Goal: Information Seeking & Learning: Learn about a topic

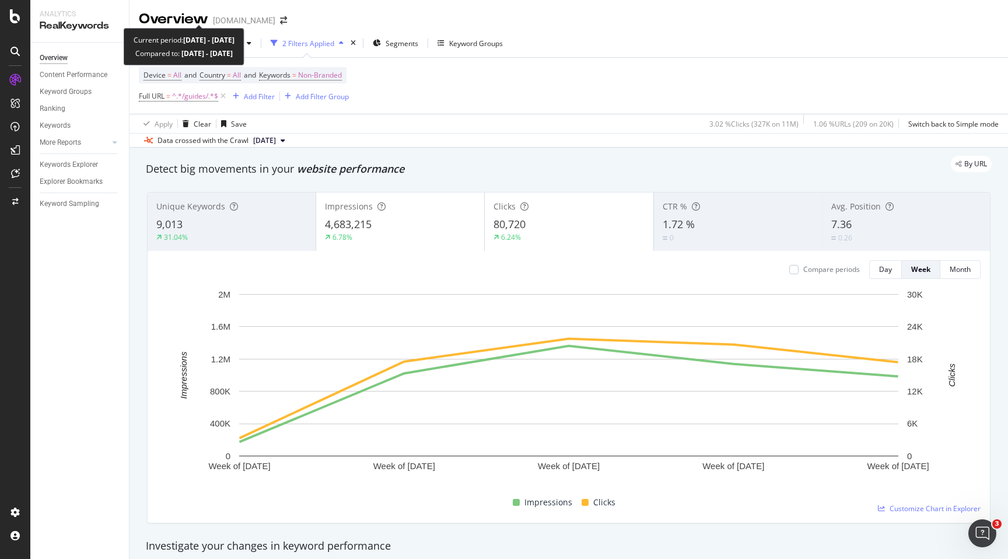
scroll to position [1808, 0]
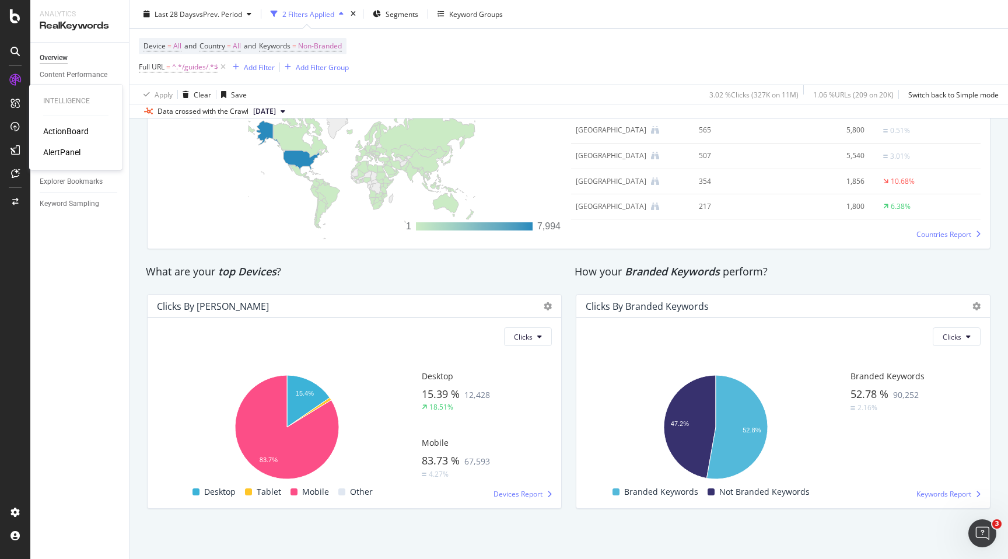
click at [50, 130] on div "ActionBoard" at bounding box center [66, 131] width 46 height 12
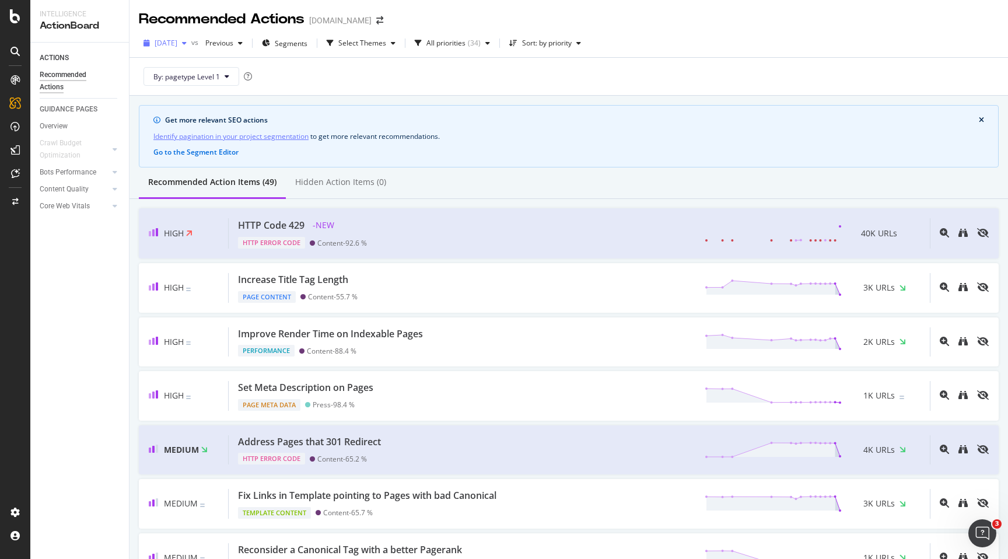
click at [191, 47] on div "2025 Oct. 4th" at bounding box center [165, 43] width 53 height 18
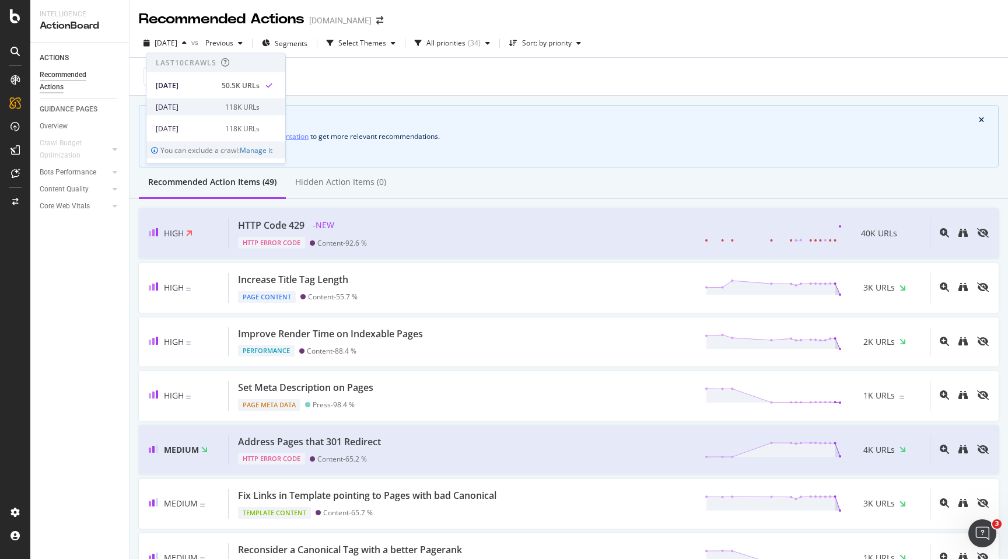
click at [193, 109] on div "[DATE]" at bounding box center [187, 107] width 62 height 11
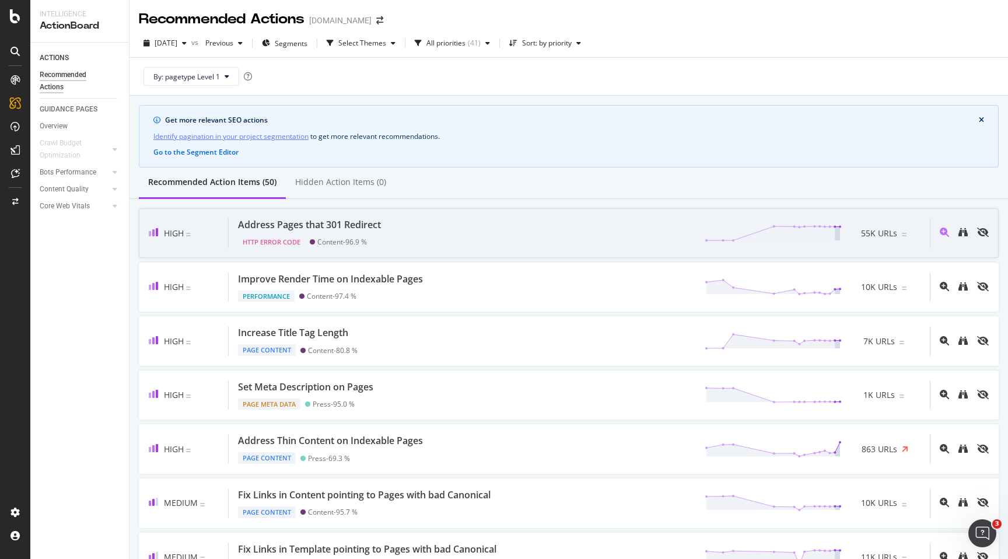
click at [417, 238] on div "Address Pages that 301 Redirect HTTP Error Code Content - 96.9 % 55K URLs" at bounding box center [579, 233] width 701 height 30
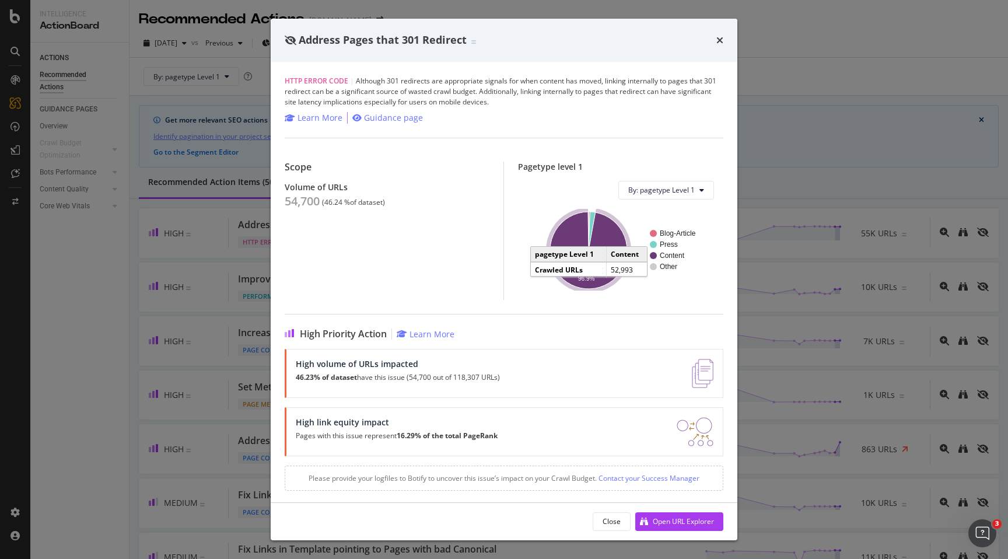
click at [565, 243] on icon "A chart." at bounding box center [588, 250] width 77 height 77
click at [721, 41] on icon "times" at bounding box center [719, 40] width 7 height 9
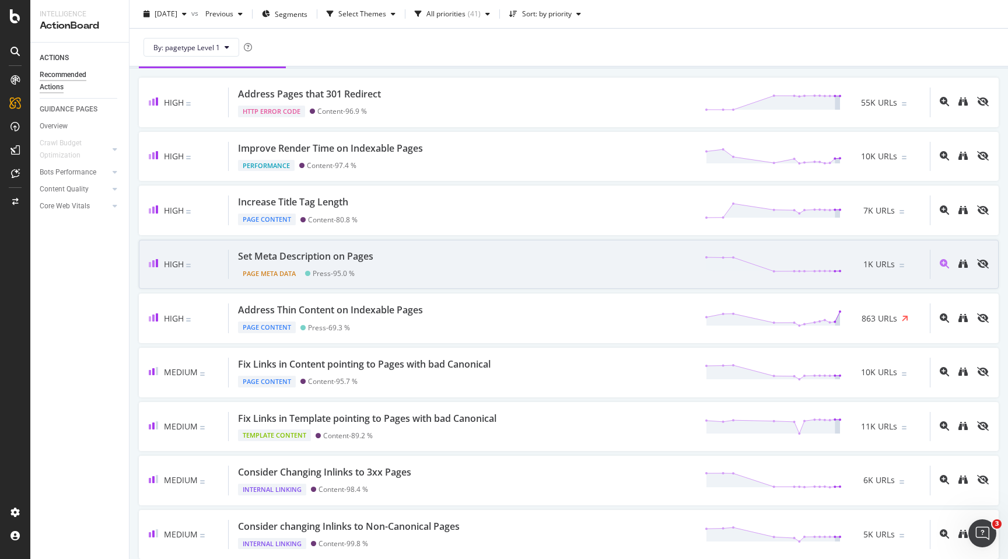
scroll to position [131, 0]
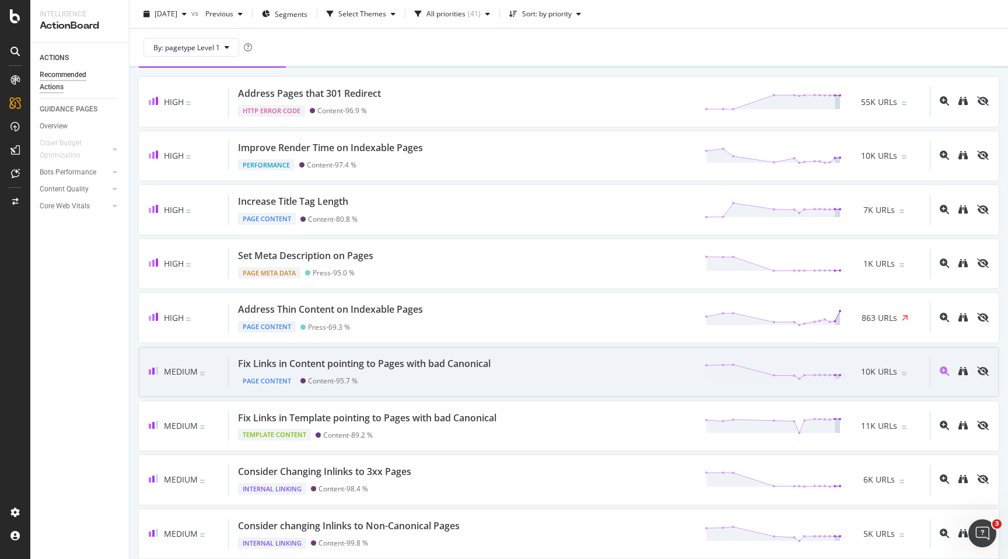
click at [567, 381] on div "Fix Links in Content pointing to Pages with bad Canonical Page Content Content …" at bounding box center [579, 372] width 701 height 30
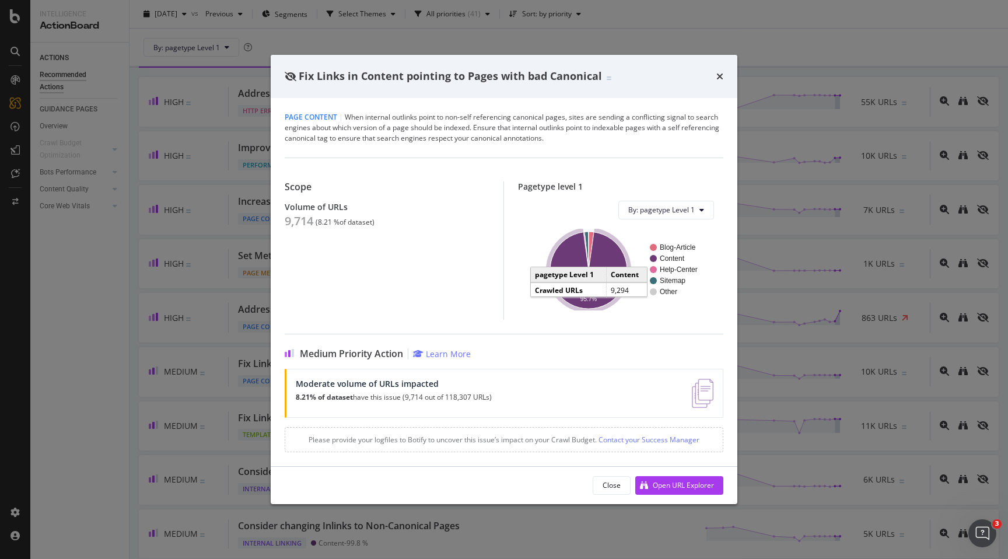
click at [562, 253] on icon "A chart." at bounding box center [588, 270] width 77 height 76
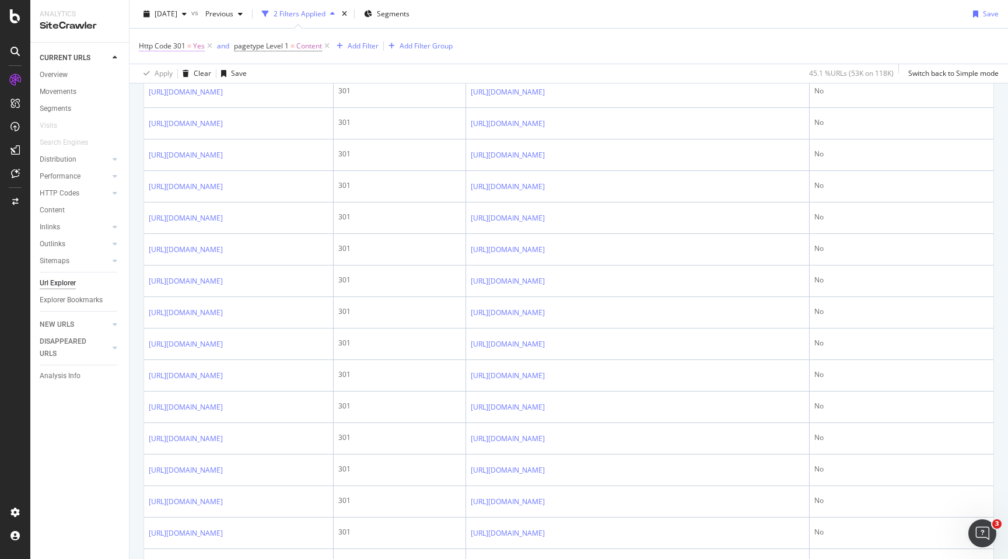
scroll to position [973, 0]
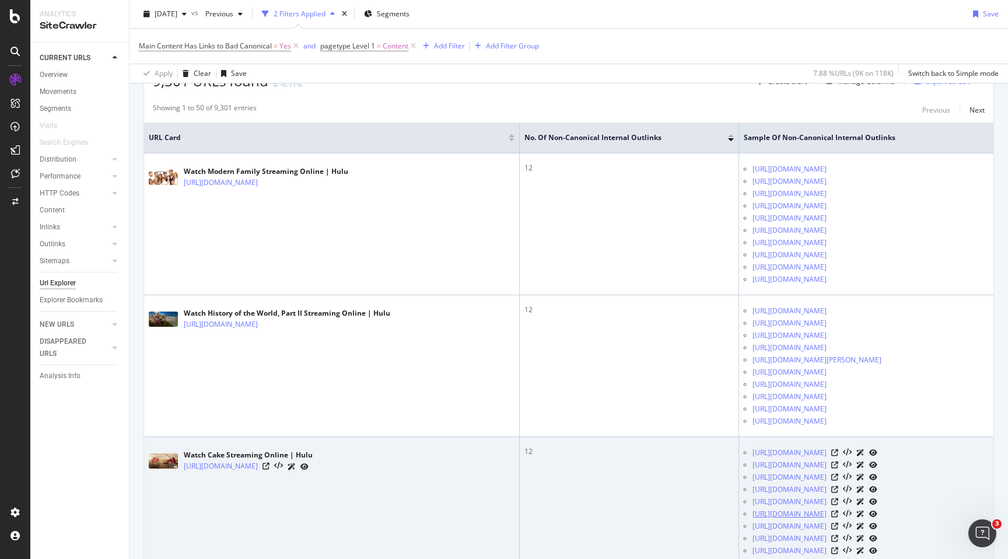
scroll to position [229, 0]
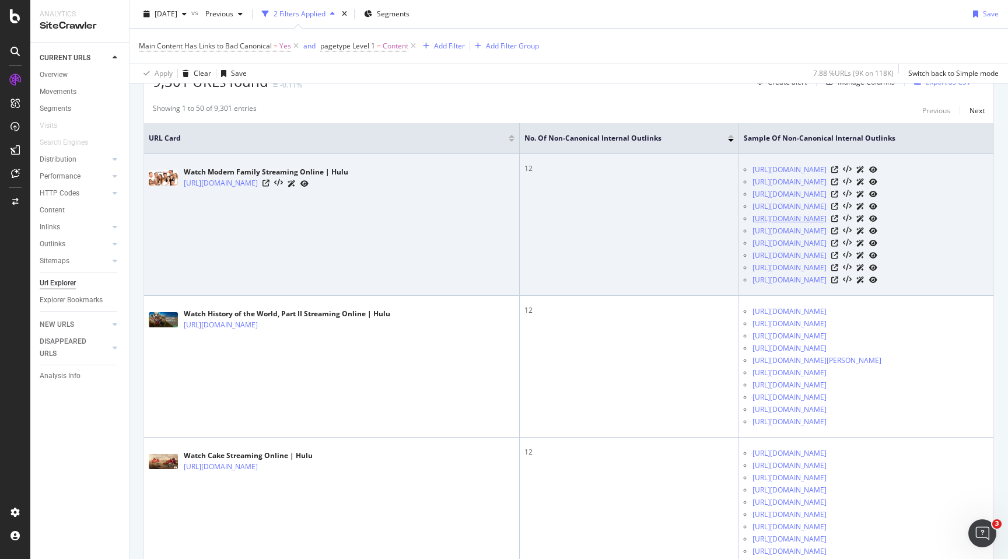
click at [753, 225] on link "[URL][DOMAIN_NAME]" at bounding box center [790, 219] width 74 height 12
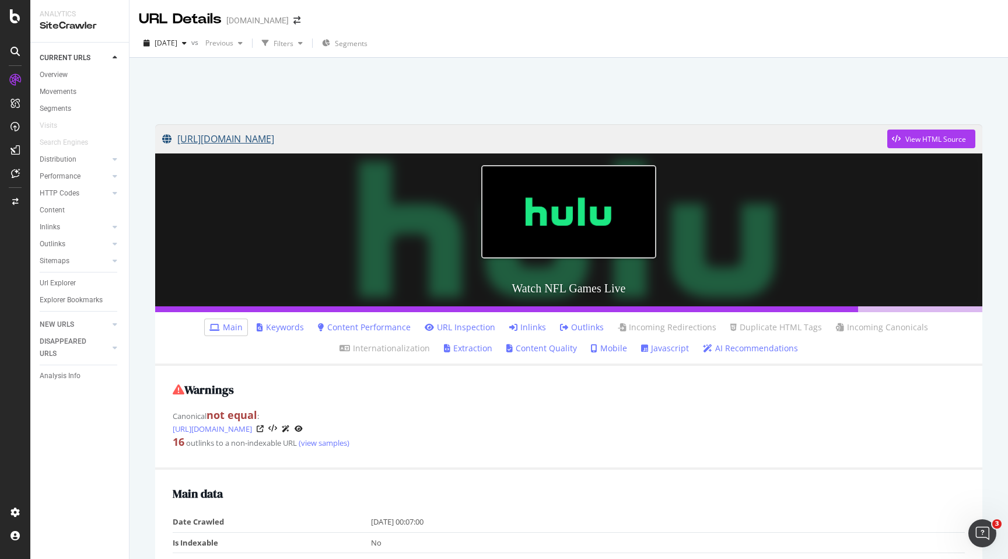
click at [309, 138] on link "[URL][DOMAIN_NAME]" at bounding box center [524, 138] width 725 height 29
